Goal: Entertainment & Leisure: Consume media (video, audio)

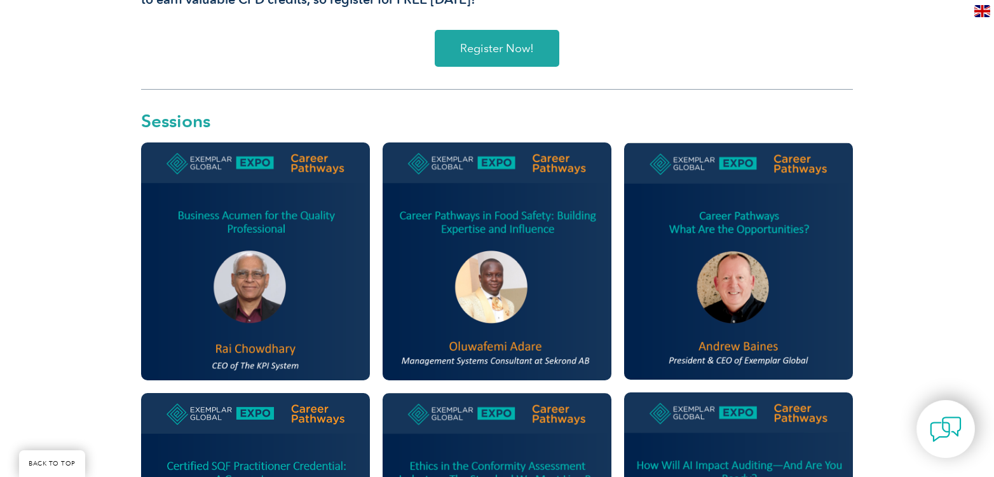
scroll to position [667, 0]
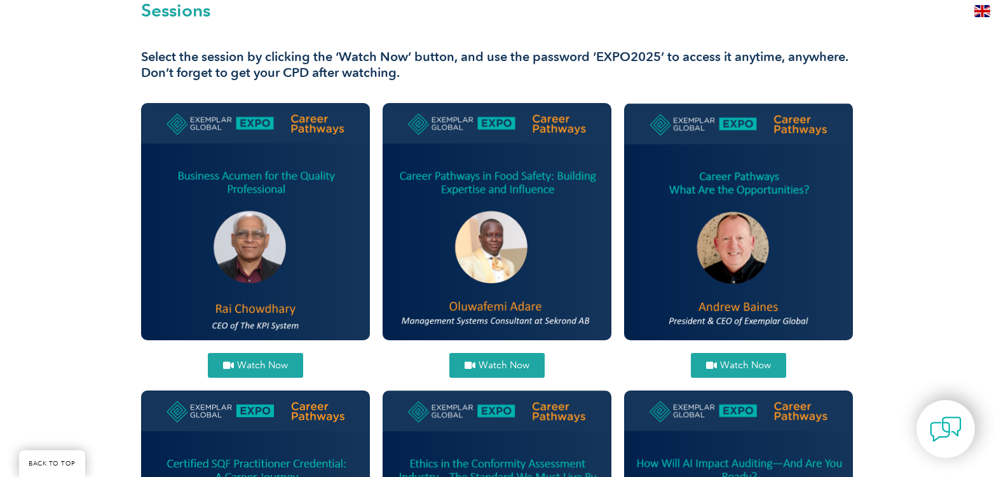
scroll to position [497, 0]
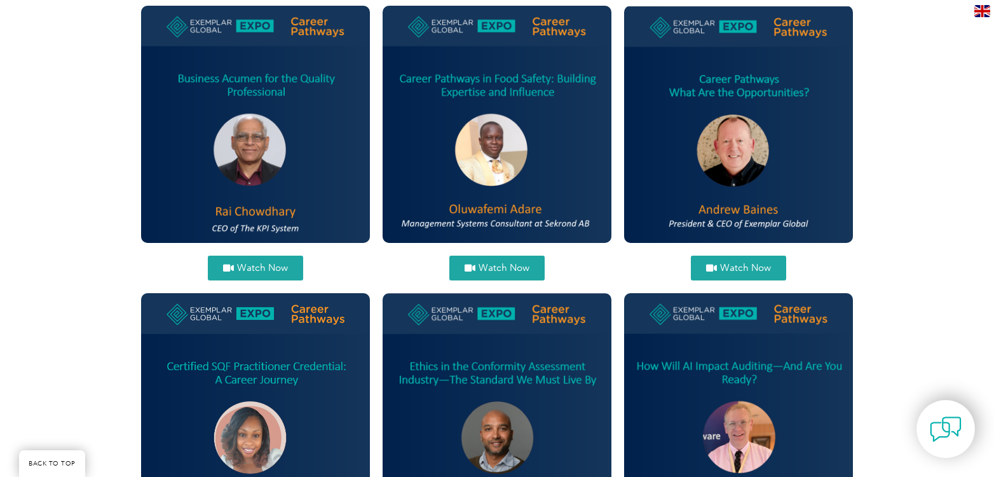
click at [619, 164] on div "Watch Now Watch Now" at bounding box center [739, 286] width 242 height 575
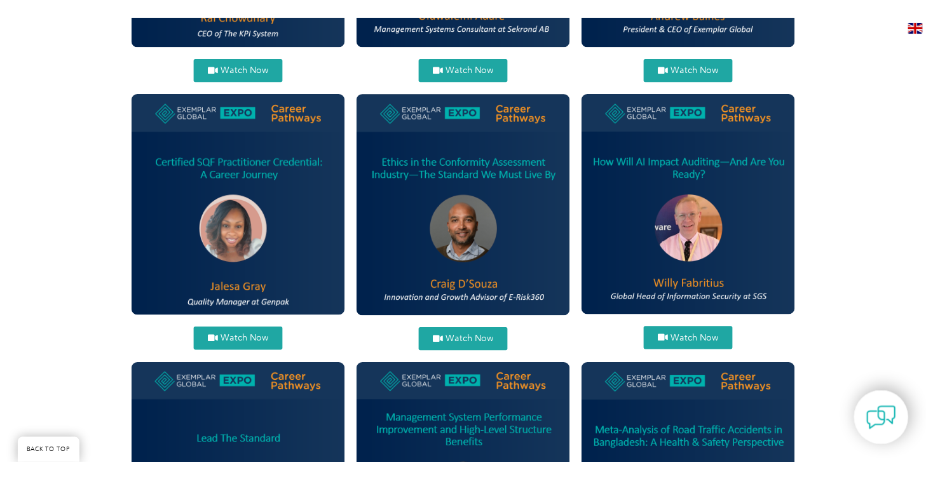
scroll to position [801, 0]
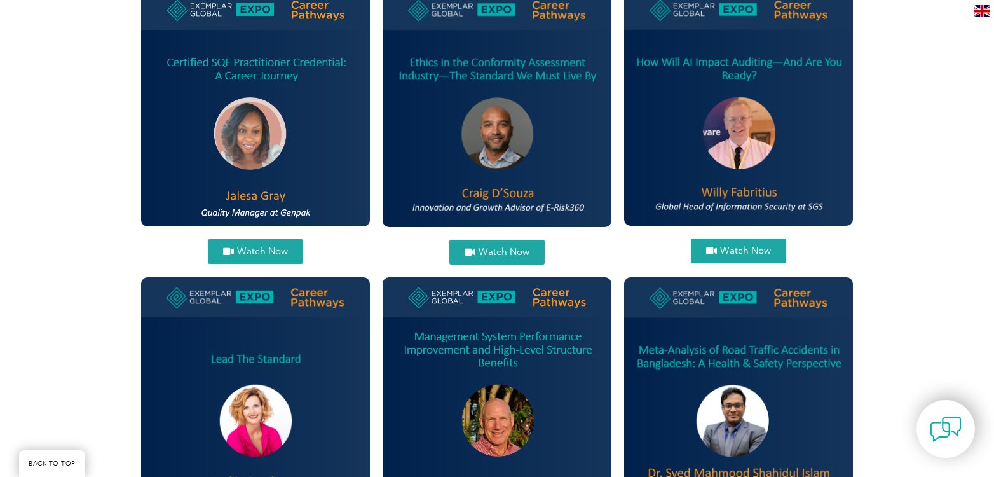
click at [736, 257] on link "Watch Now" at bounding box center [738, 250] width 95 height 25
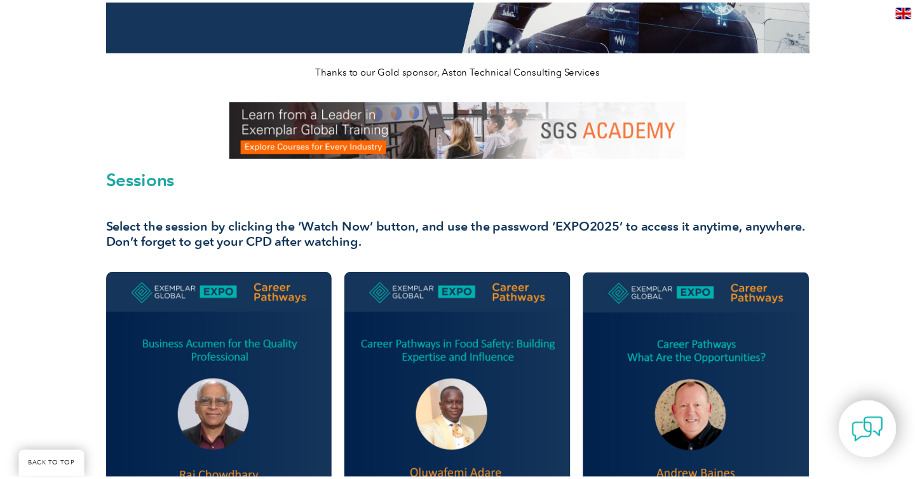
scroll to position [0, 0]
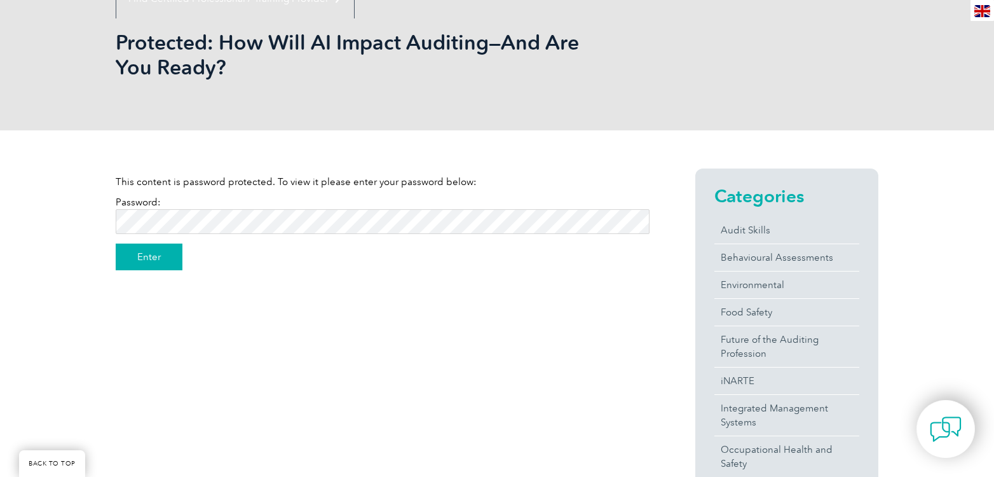
click at [148, 263] on input "Enter" at bounding box center [149, 256] width 67 height 27
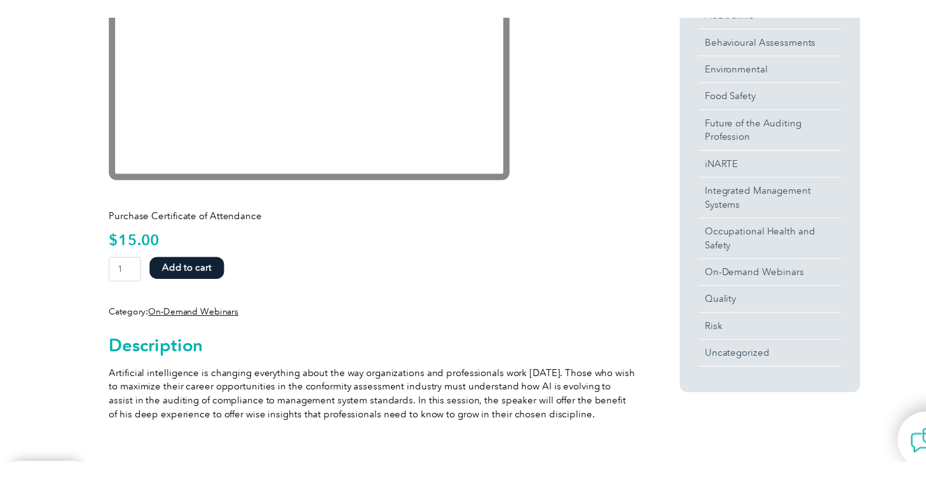
scroll to position [346, 0]
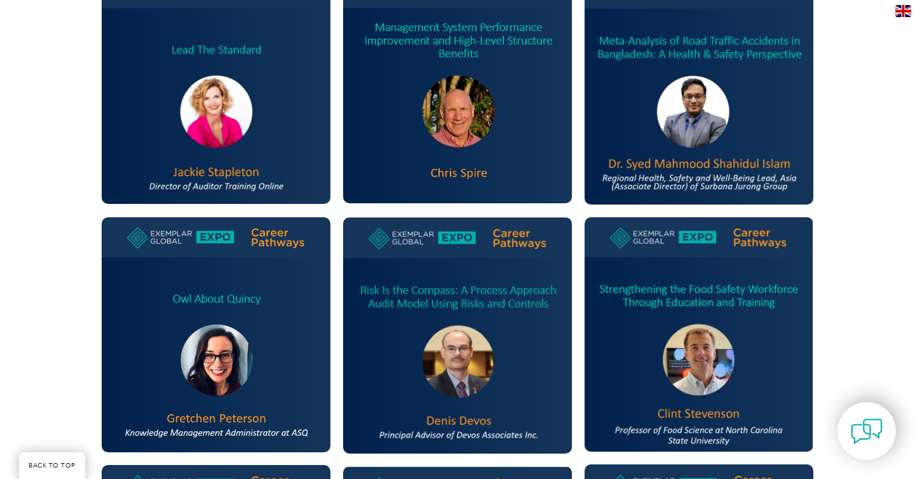
scroll to position [931, 0]
